Goal: Use online tool/utility

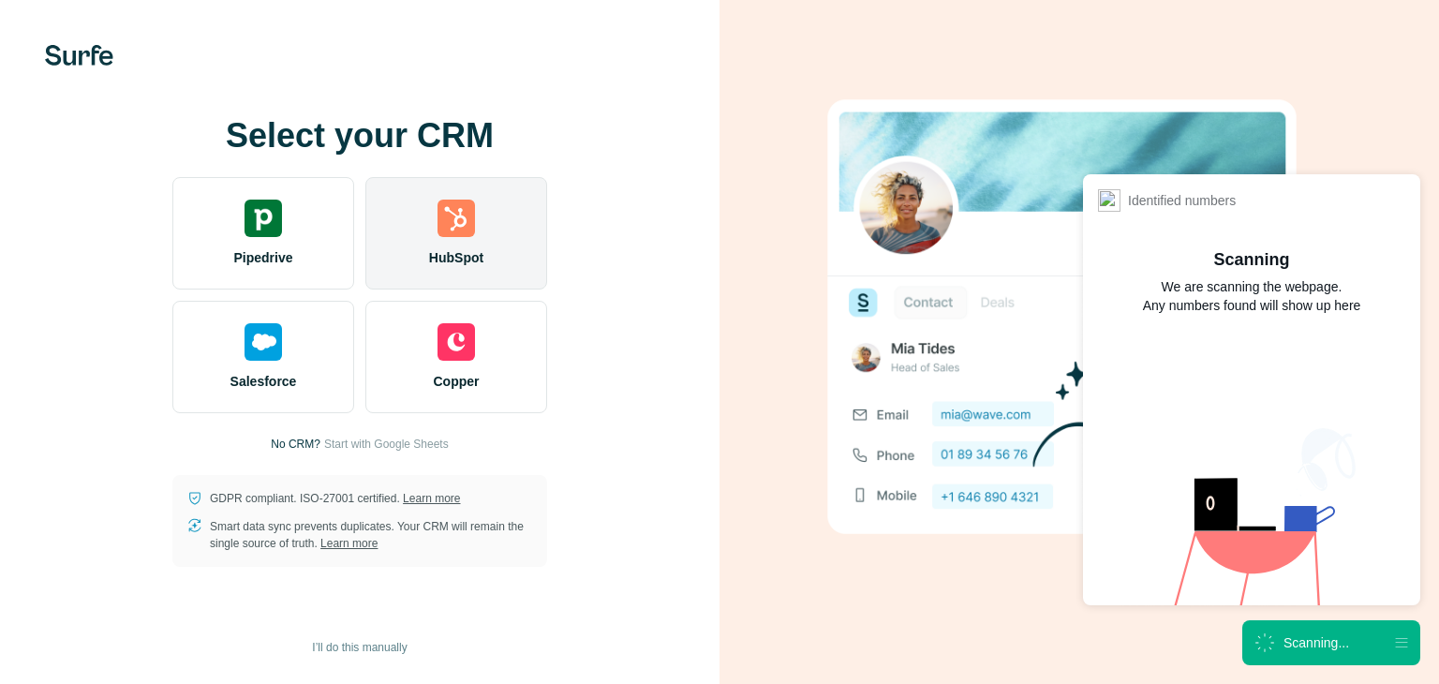
click at [425, 245] on div "HubSpot" at bounding box center [456, 233] width 182 height 112
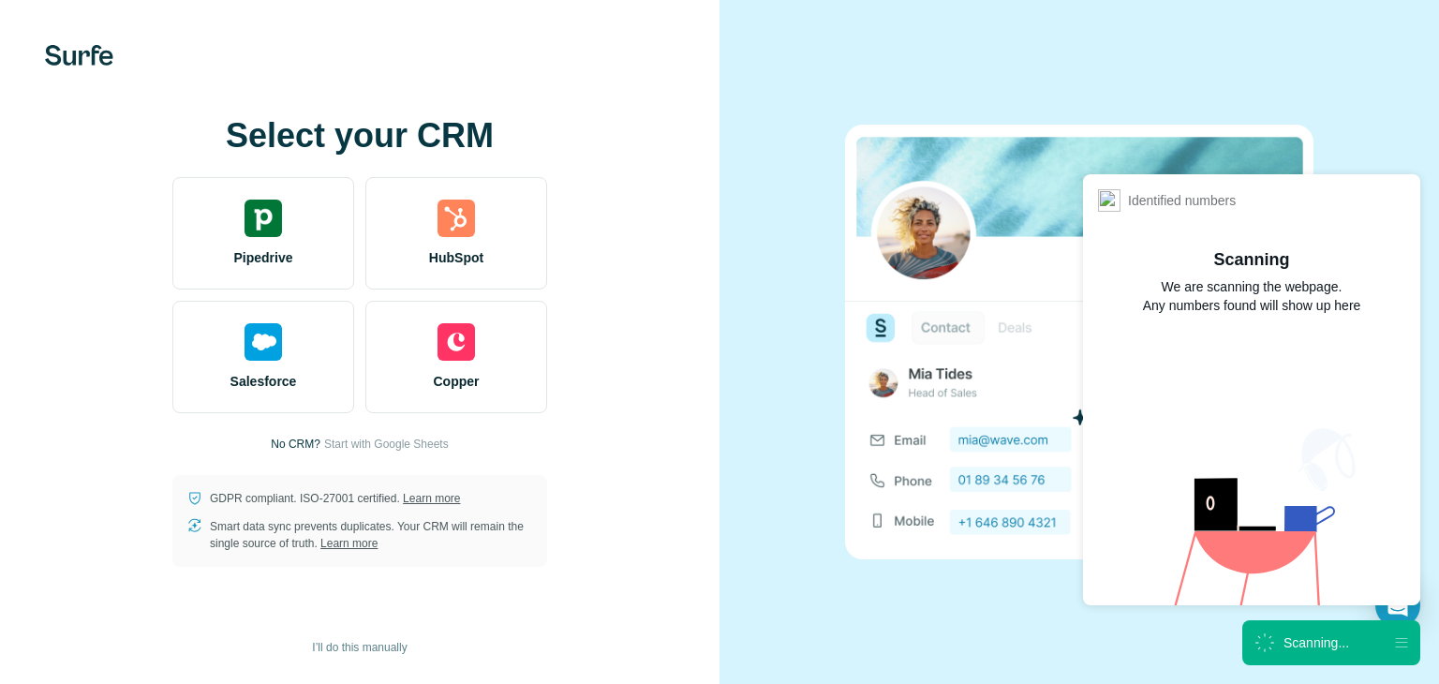
click at [370, 453] on div "Select your CRM Pipedrive HubSpot Salesforce Copper No CRM? Start with Google S…" at bounding box center [359, 342] width 645 height 450
click at [357, 427] on div "Select your CRM Pipedrive HubSpot Salesforce Copper No CRM? Start with Google S…" at bounding box center [359, 342] width 645 height 450
click at [359, 454] on div "Select your CRM Pipedrive HubSpot Salesforce Copper No CRM? Start with Google S…" at bounding box center [359, 342] width 645 height 450
click at [356, 447] on span "Start with Google Sheets" at bounding box center [386, 444] width 125 height 17
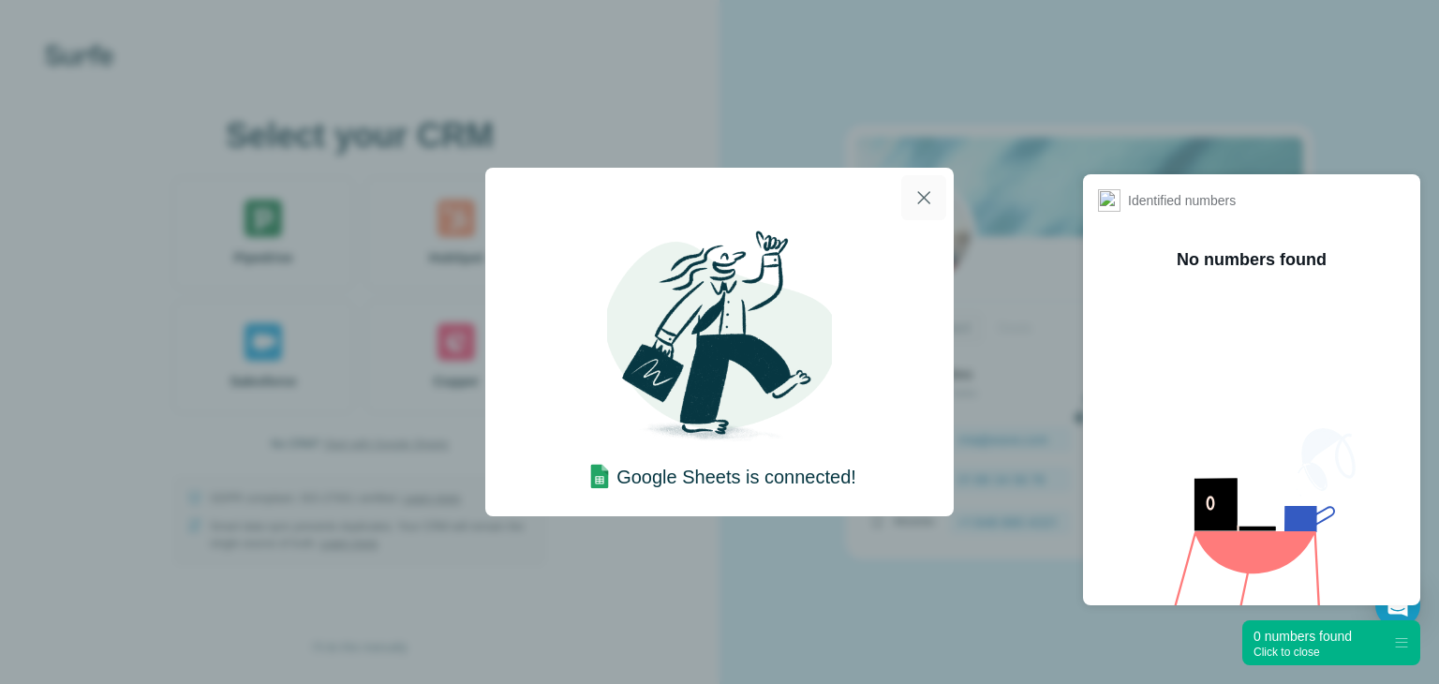
click at [924, 198] on icon "button" at bounding box center [923, 197] width 13 height 13
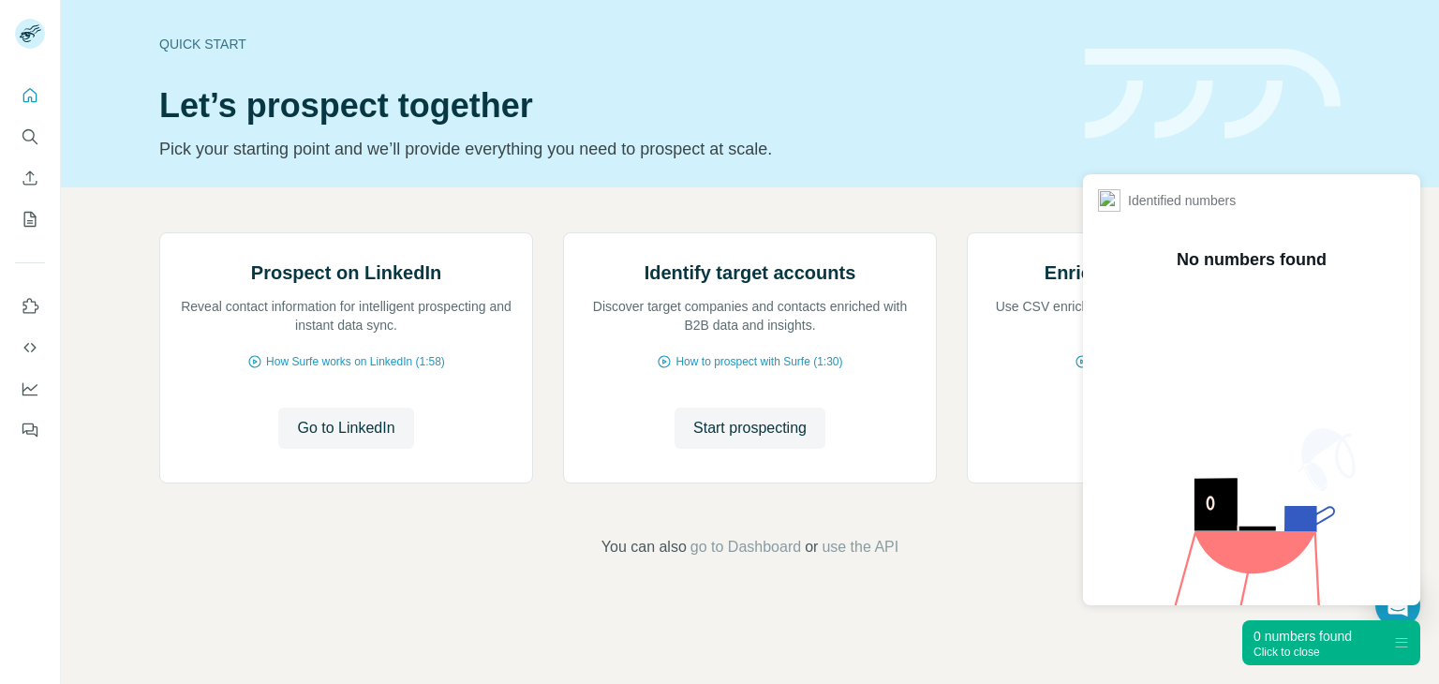
click at [1352, 632] on div "0 numbers found" at bounding box center [1303, 636] width 98 height 19
